Goal: Task Accomplishment & Management: Manage account settings

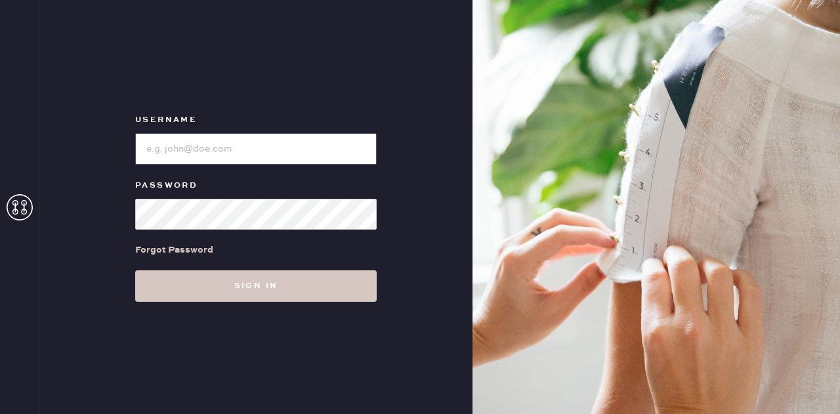
click at [211, 148] on input "loginName" at bounding box center [256, 149] width 242 height 32
type input "[EMAIL_ADDRESS][DOMAIN_NAME]"
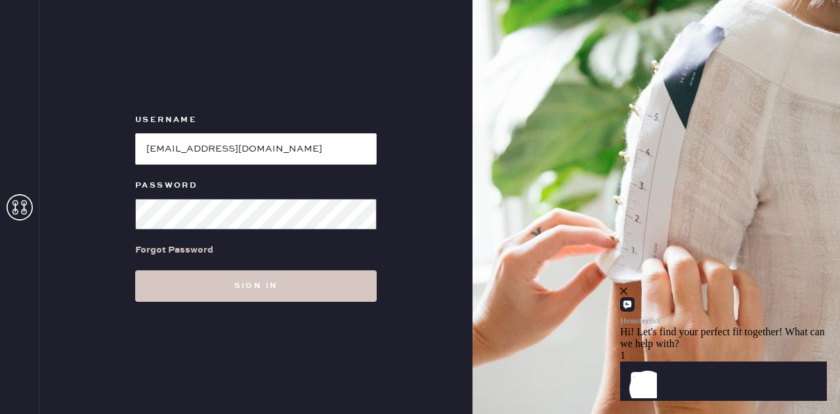
click at [135, 270] on button "Sign in" at bounding box center [256, 286] width 242 height 32
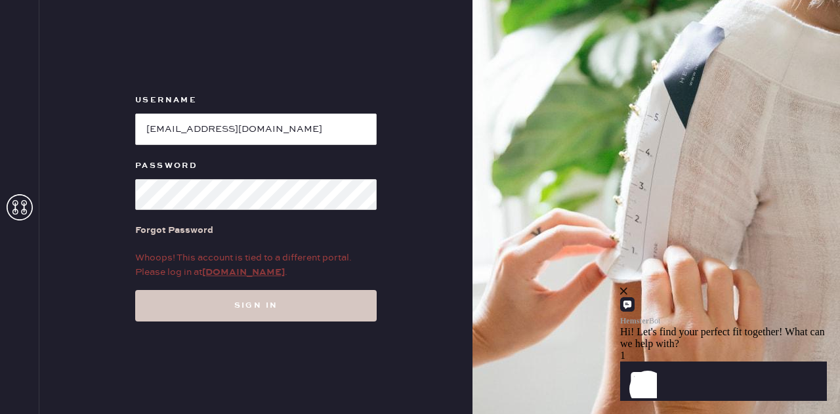
click at [243, 273] on link "my.hemster.co" at bounding box center [243, 272] width 83 height 12
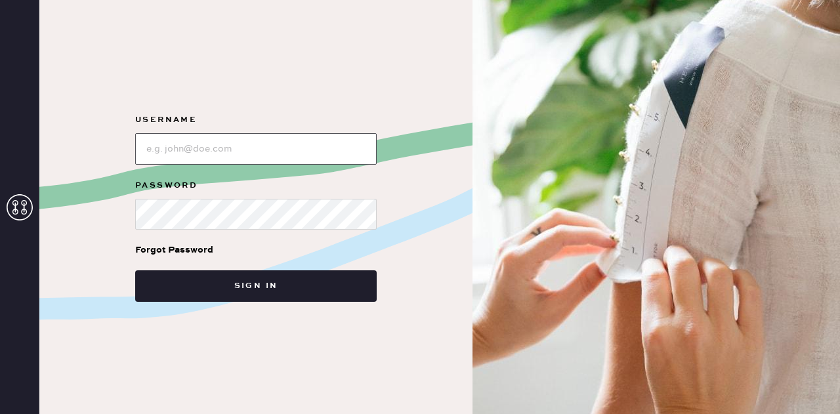
click at [224, 150] on input "loginName" at bounding box center [256, 149] width 242 height 32
type input "[EMAIL_ADDRESS][DOMAIN_NAME]"
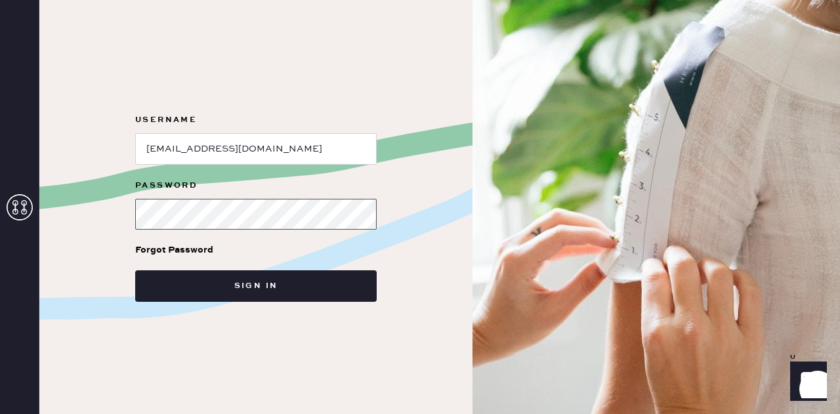
click at [135, 270] on button "Sign in" at bounding box center [256, 286] width 242 height 32
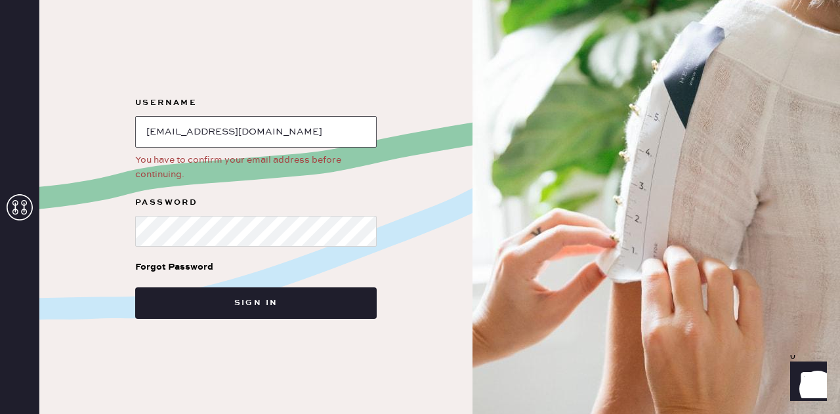
click at [259, 129] on input "loginName" at bounding box center [256, 132] width 242 height 32
click at [230, 307] on button "Sign in" at bounding box center [256, 303] width 242 height 32
click at [264, 129] on input "loginName" at bounding box center [256, 132] width 242 height 32
click at [180, 262] on div "Forgot Password" at bounding box center [174, 267] width 78 height 14
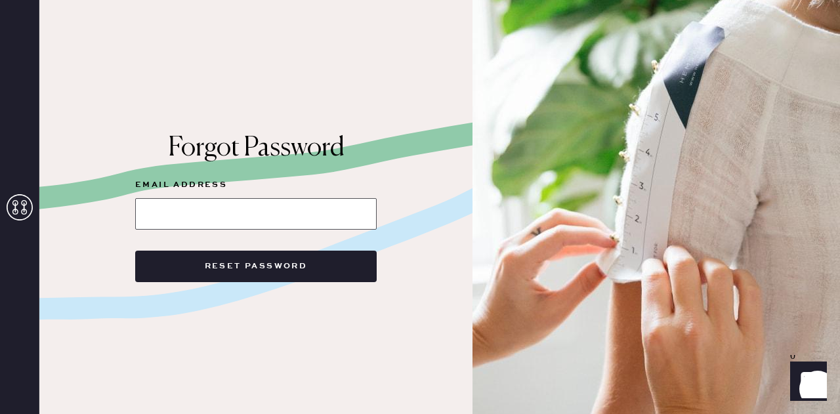
click at [252, 215] on input at bounding box center [256, 214] width 242 height 32
type input "[EMAIL_ADDRESS][DOMAIN_NAME]"
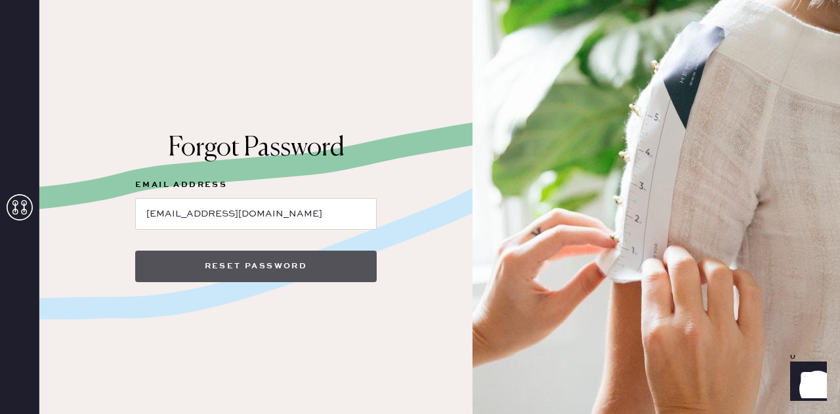
click at [248, 255] on button "Reset Password" at bounding box center [256, 267] width 242 height 32
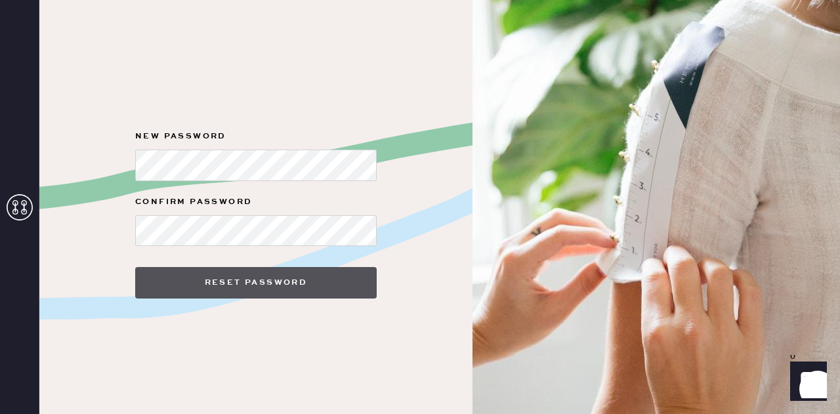
click at [271, 275] on button "Reset Password" at bounding box center [256, 283] width 242 height 32
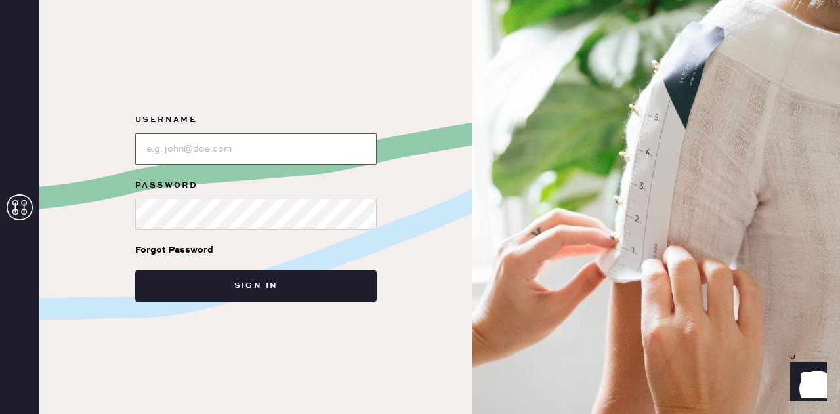
click at [213, 141] on input "loginName" at bounding box center [256, 149] width 242 height 32
type input "[EMAIL_ADDRESS][DOMAIN_NAME]"
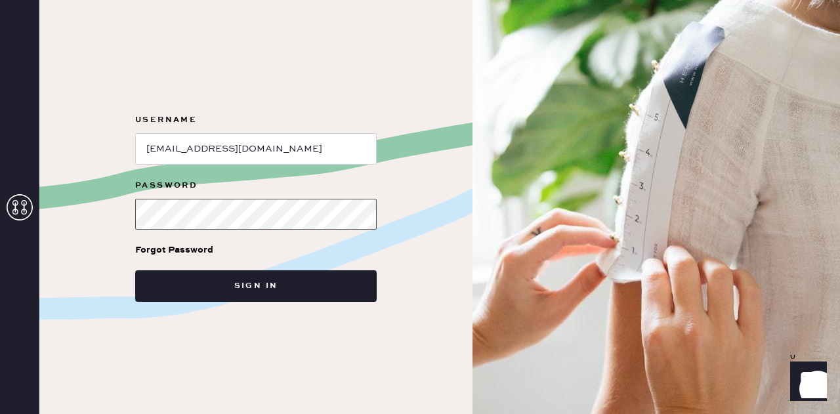
click at [135, 270] on button "Sign in" at bounding box center [256, 286] width 242 height 32
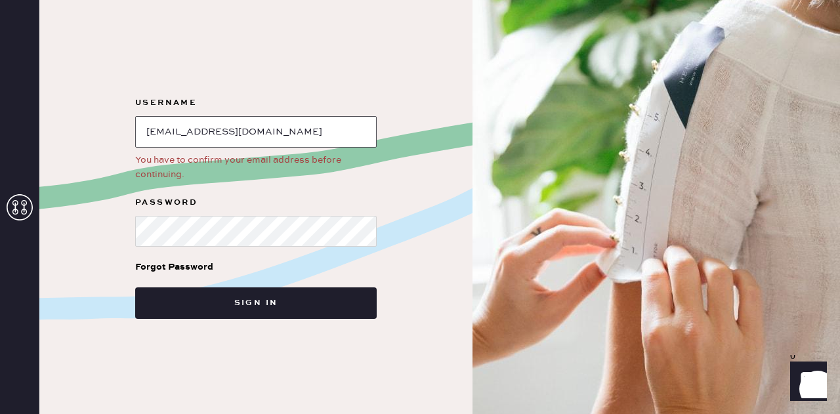
click at [305, 134] on input "loginName" at bounding box center [256, 132] width 242 height 32
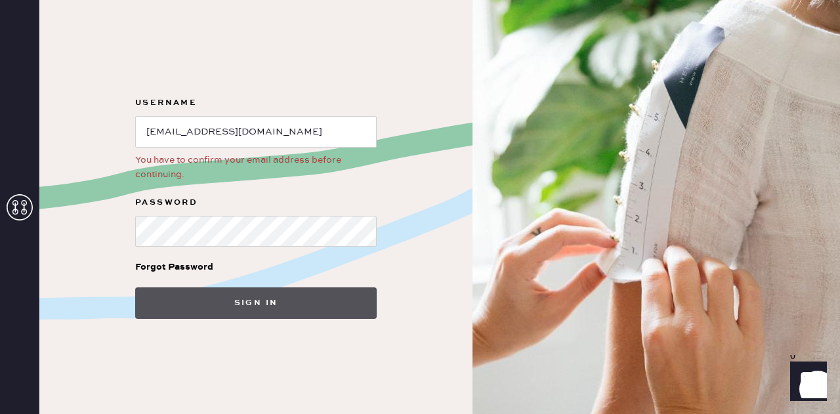
click at [281, 299] on button "Sign in" at bounding box center [256, 303] width 242 height 32
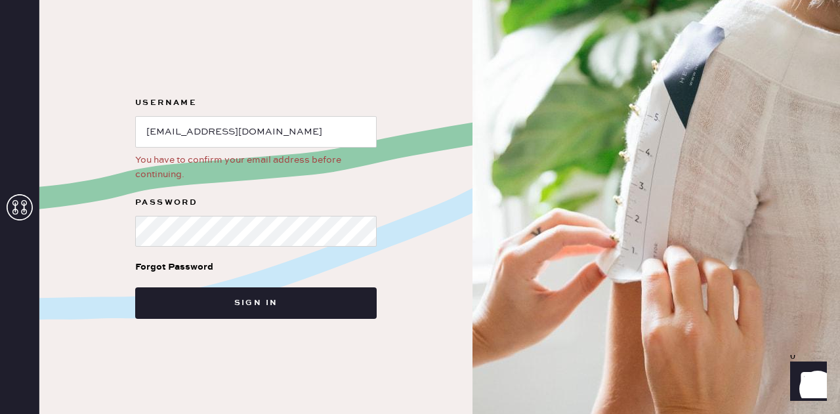
click at [806, 382] on icon "Launch Front Chat" at bounding box center [808, 380] width 37 height 37
